Goal: Find specific page/section: Find specific page/section

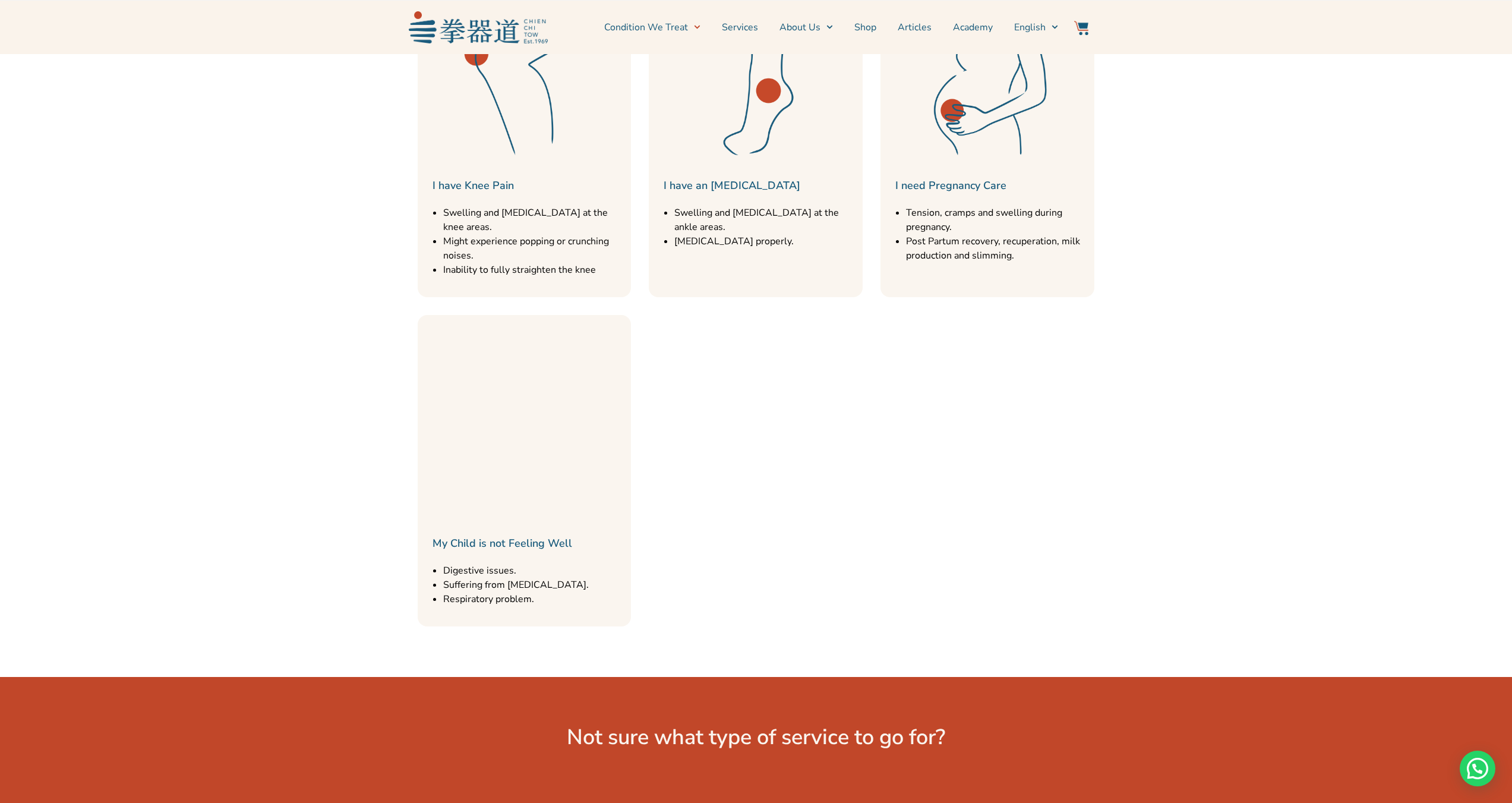
scroll to position [1248, 0]
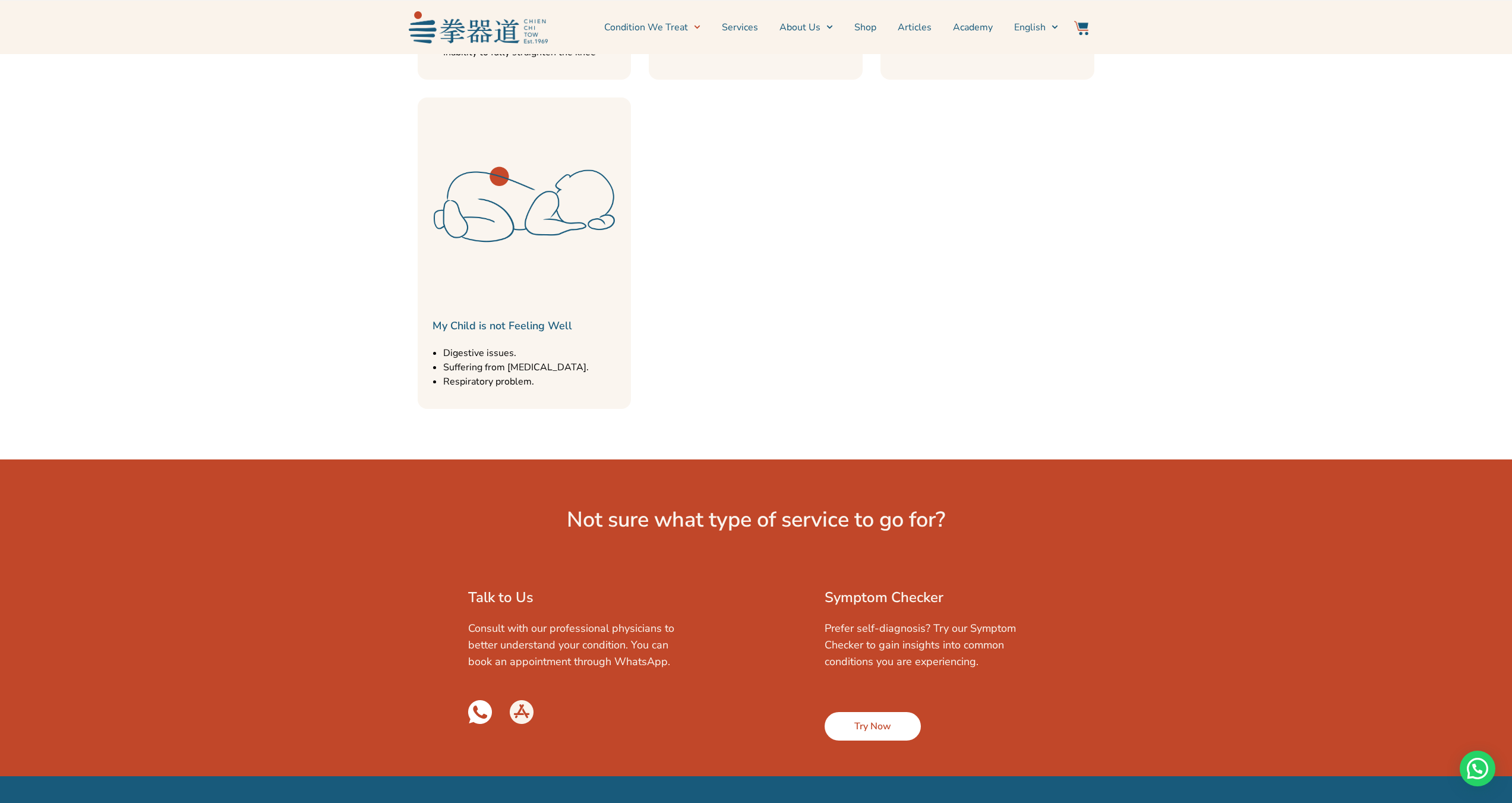
click at [861, 719] on span "Try Now" at bounding box center [873, 726] width 37 height 15
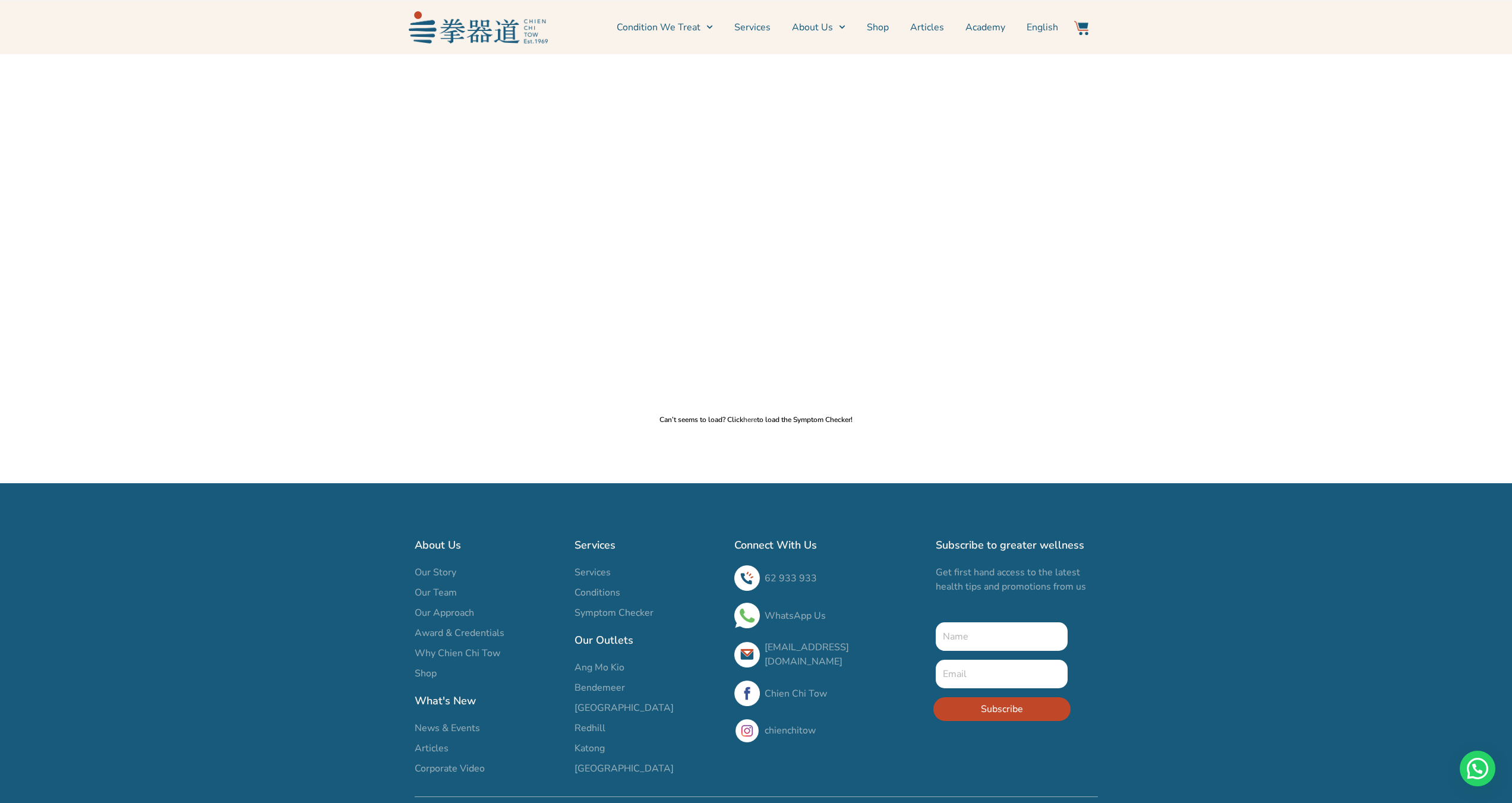
click at [754, 420] on link "here" at bounding box center [750, 419] width 14 height 10
click at [673, 29] on link "Condition We Treat" at bounding box center [664, 27] width 96 height 29
click at [874, 27] on link "Shop" at bounding box center [877, 27] width 22 height 29
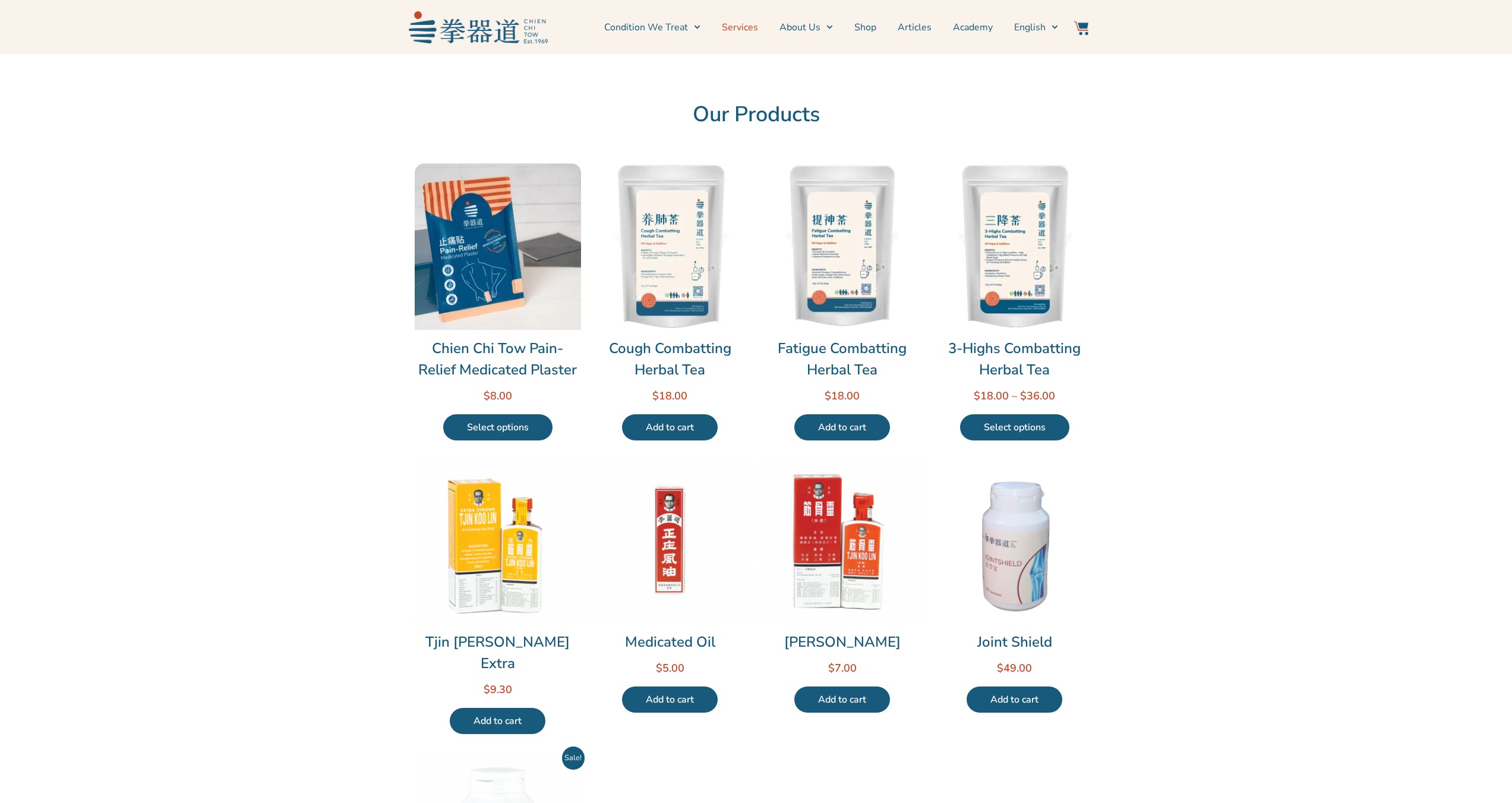
click at [751, 29] on link "Services" at bounding box center [740, 27] width 36 height 29
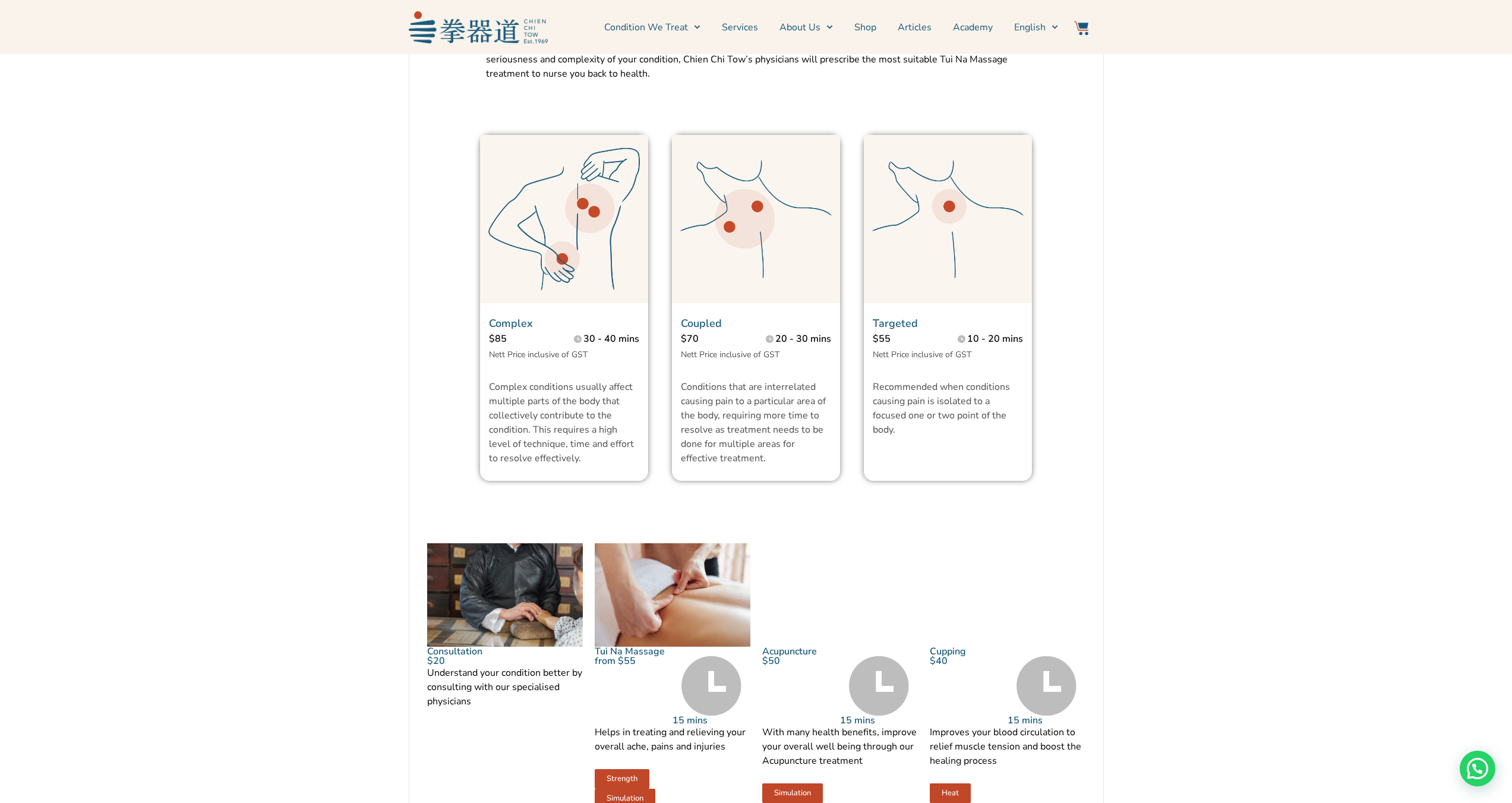
scroll to position [773, 0]
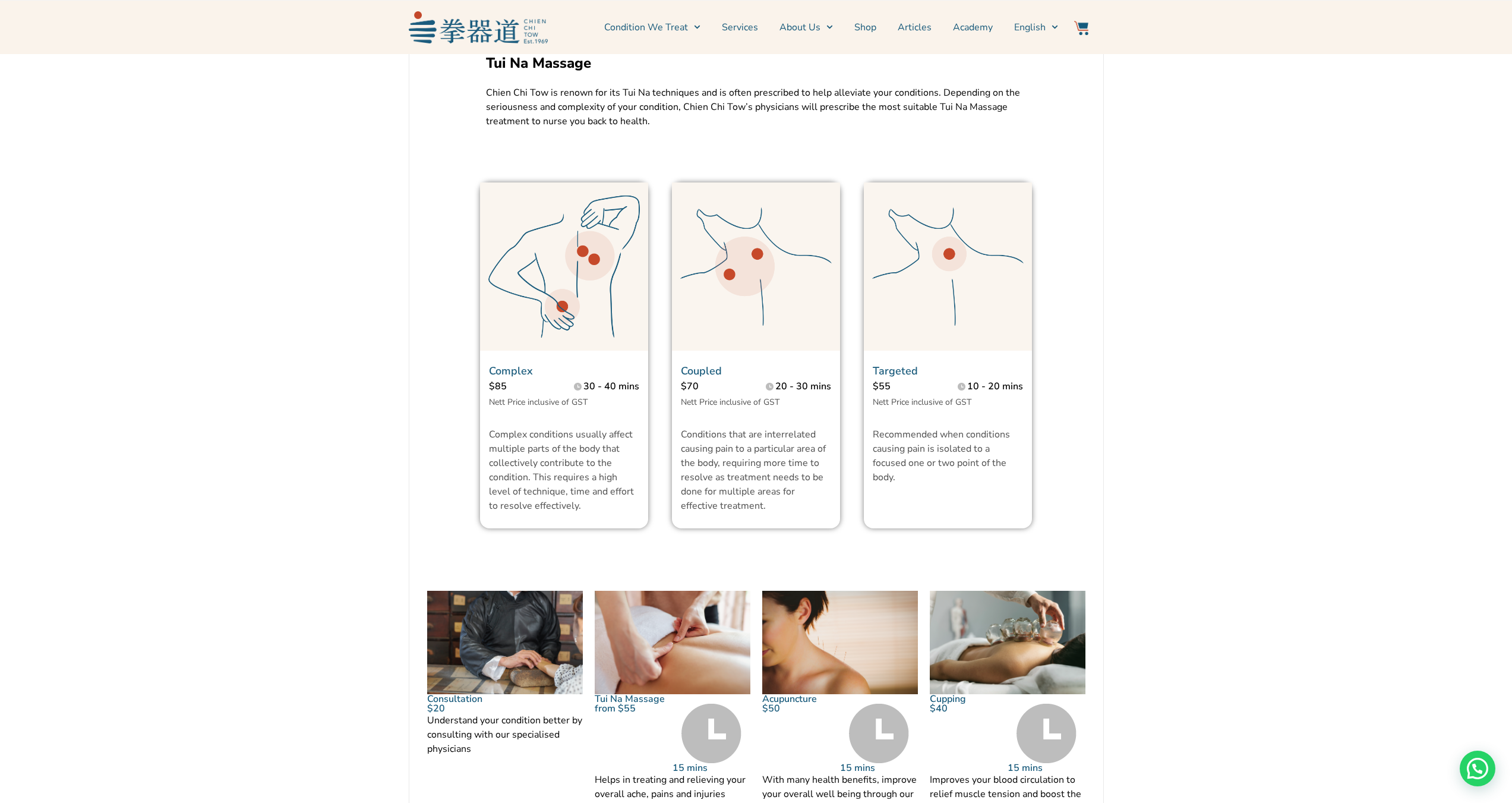
click at [938, 248] on img at bounding box center [948, 266] width 168 height 169
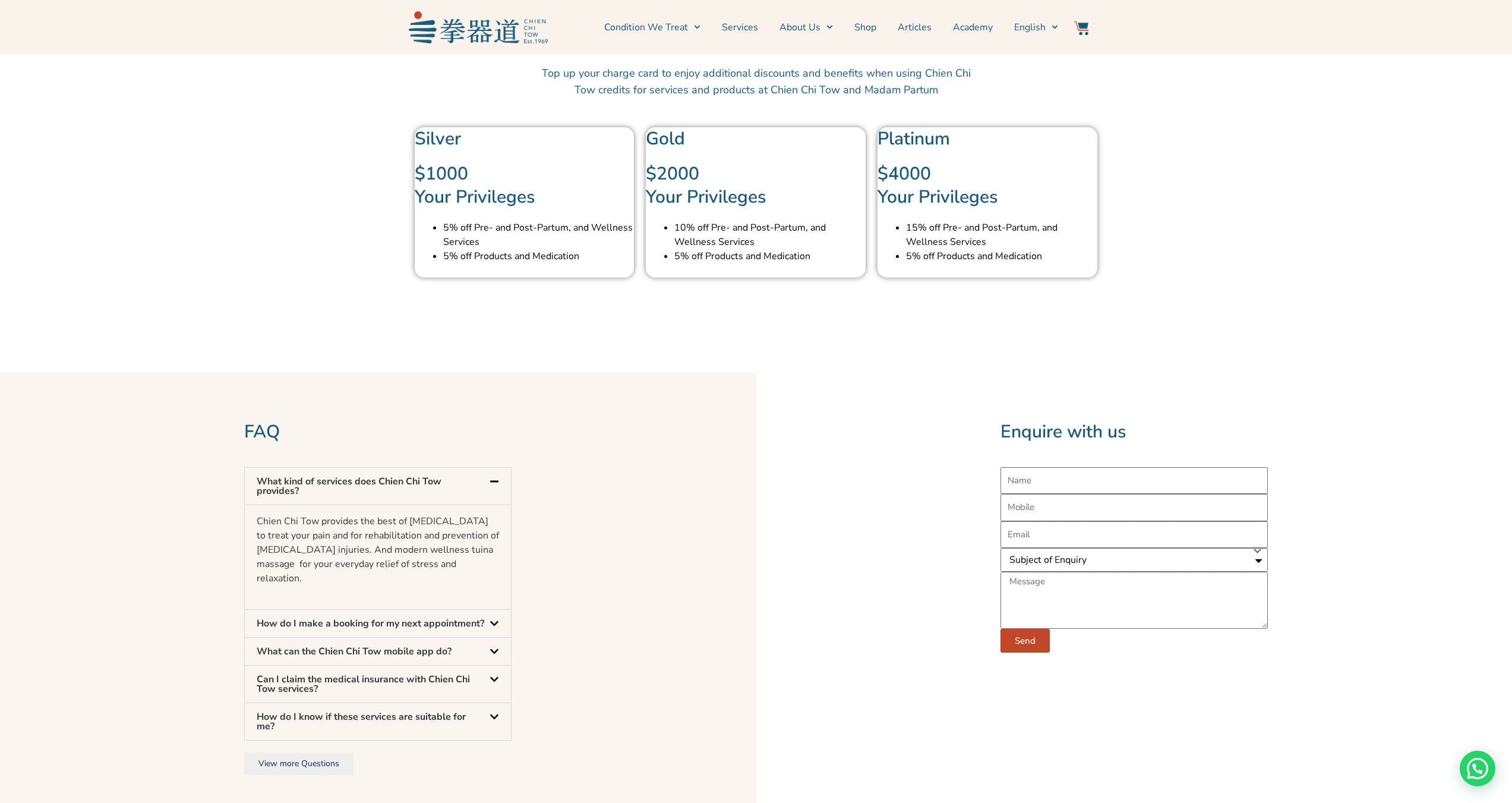
scroll to position [3330, 0]
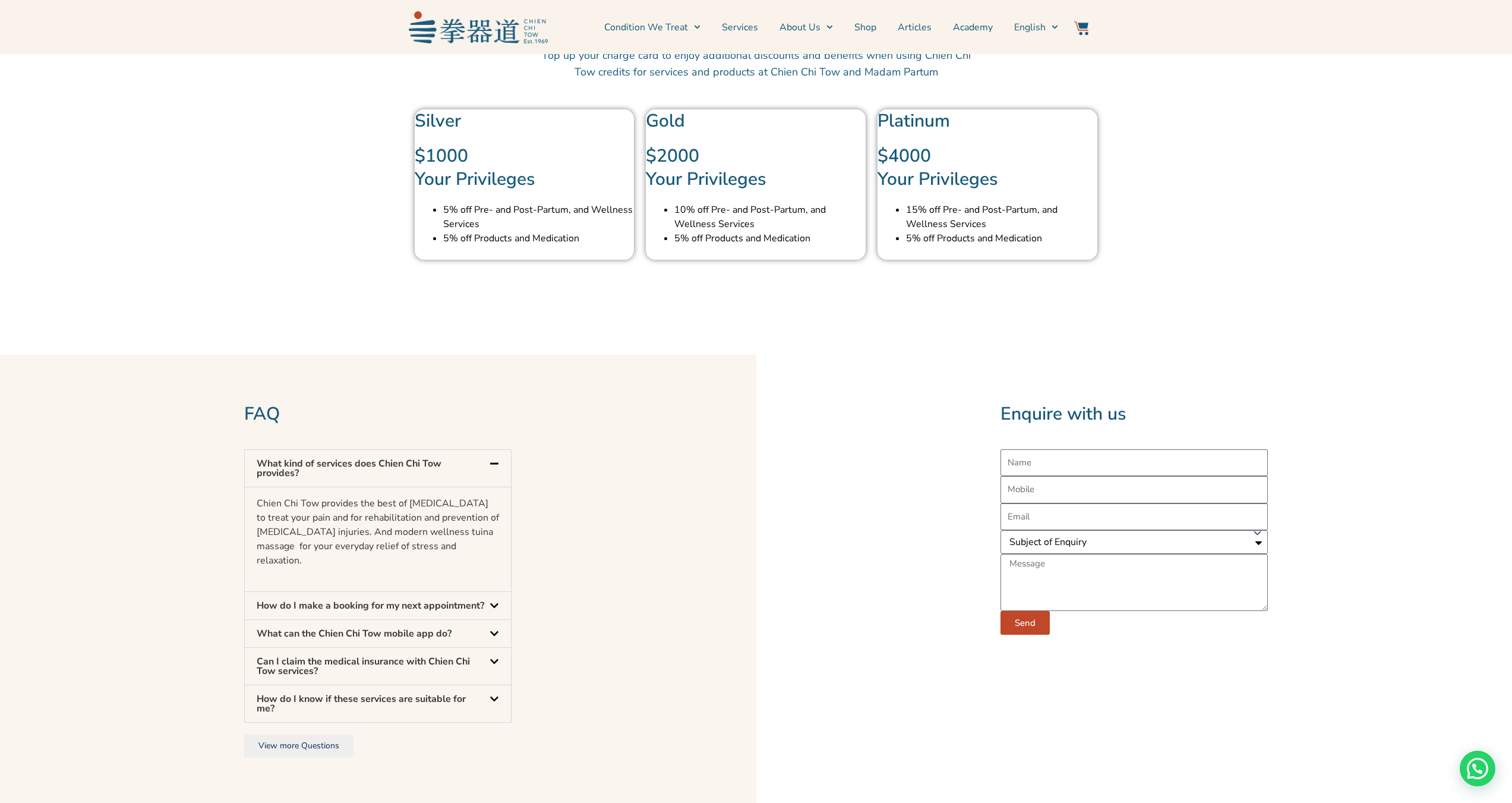
click at [428, 609] on div "How do I make a booking for my next appointment?" at bounding box center [378, 606] width 266 height 28
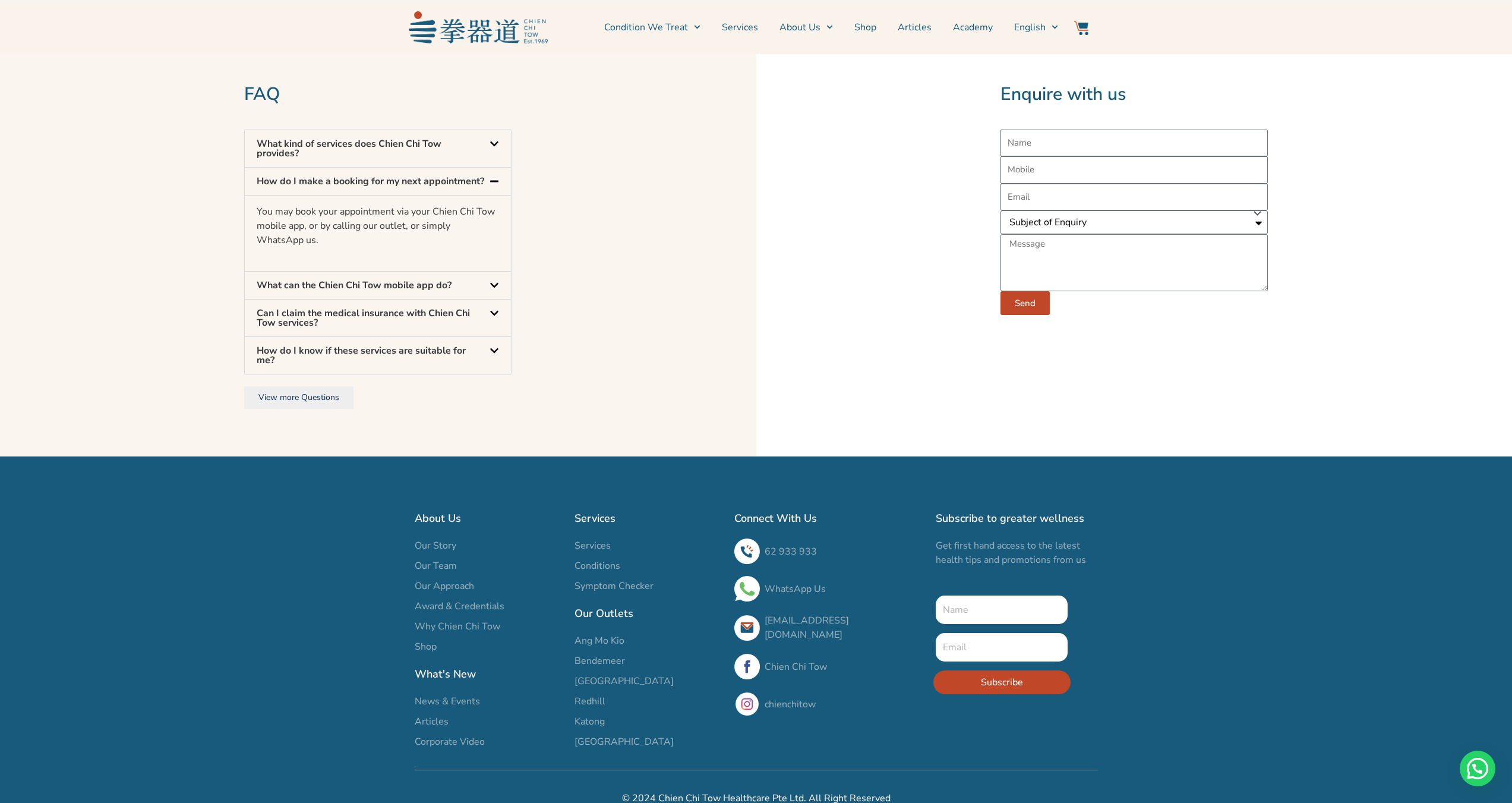
scroll to position [3691, 0]
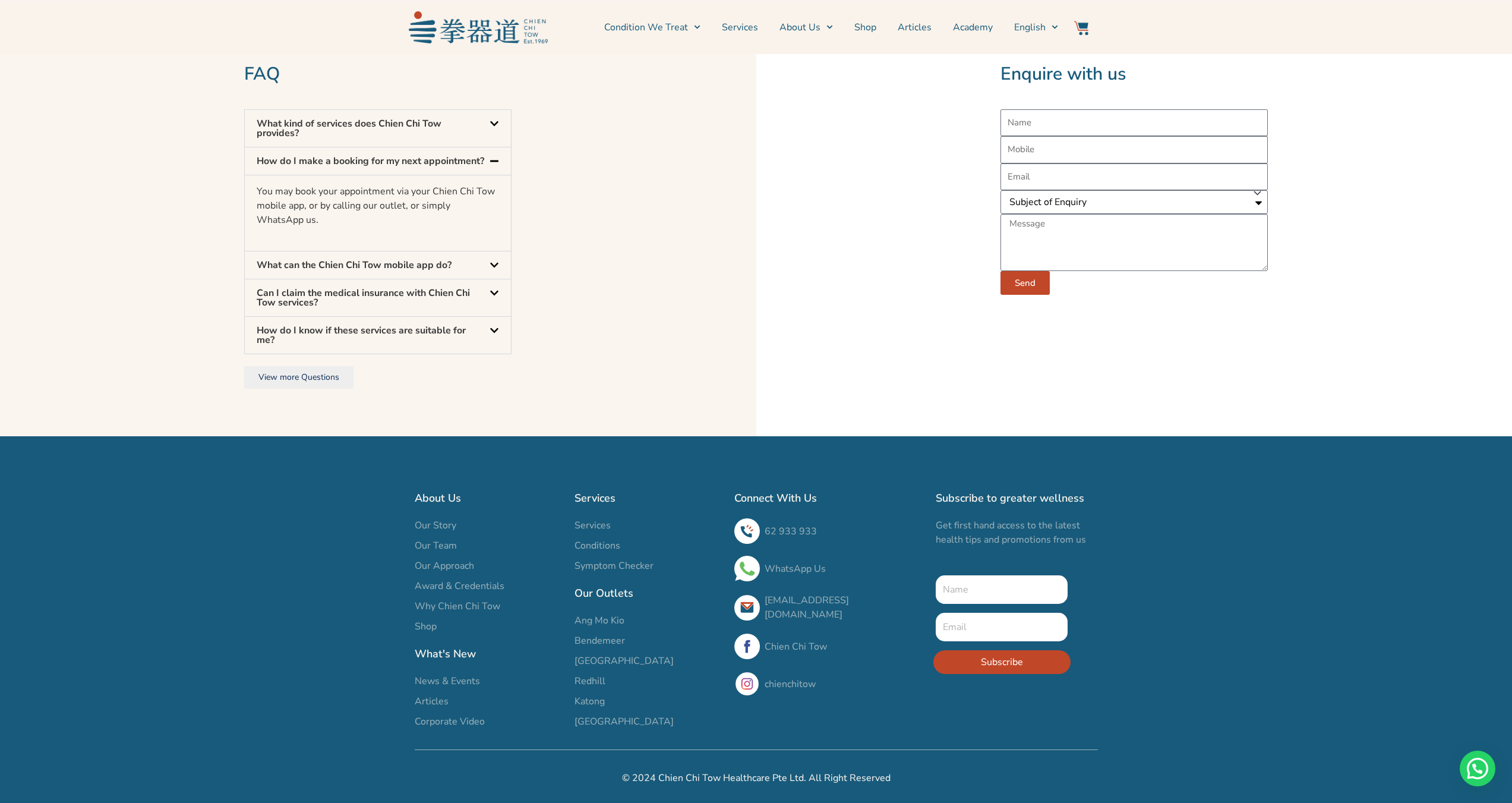
click at [593, 677] on span "Redhill" at bounding box center [590, 681] width 31 height 15
